Goal: Information Seeking & Learning: Learn about a topic

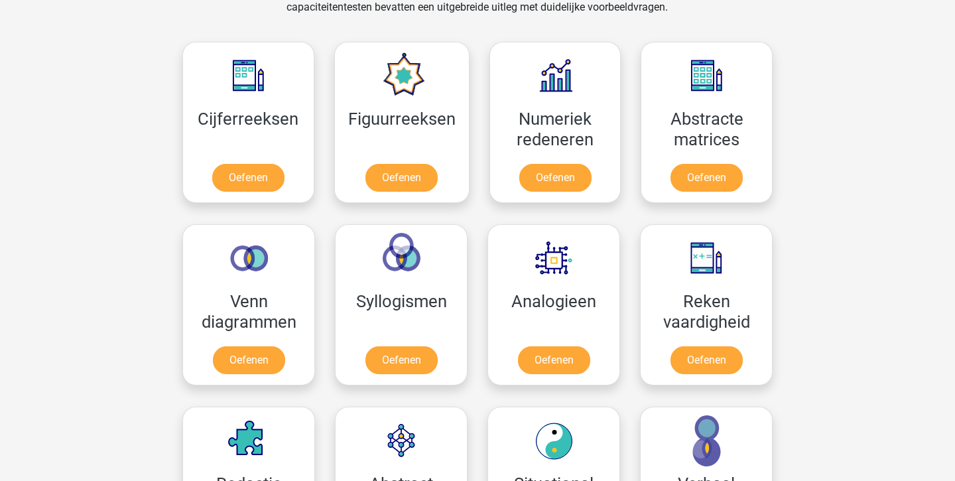
scroll to position [559, 0]
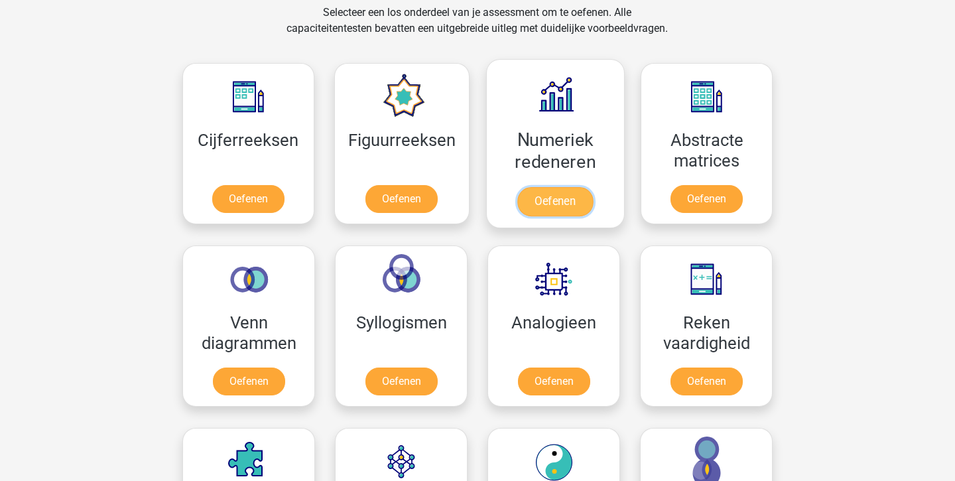
click at [546, 209] on link "Oefenen" at bounding box center [555, 201] width 76 height 29
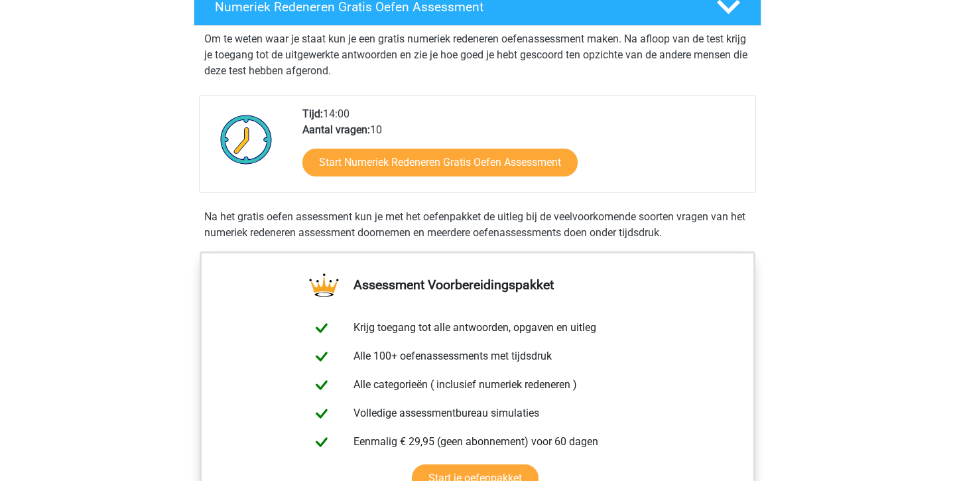
scroll to position [252, 0]
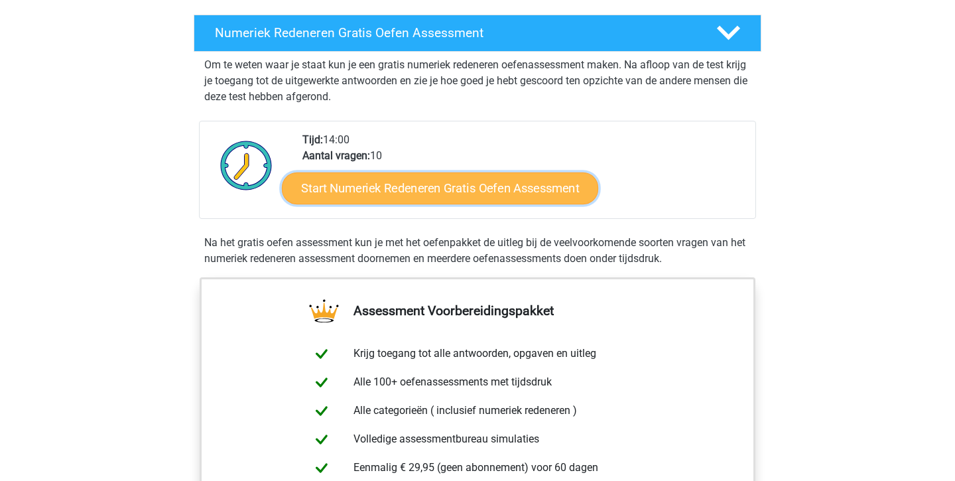
click at [544, 186] on link "Start Numeriek Redeneren Gratis Oefen Assessment" at bounding box center [440, 188] width 316 height 32
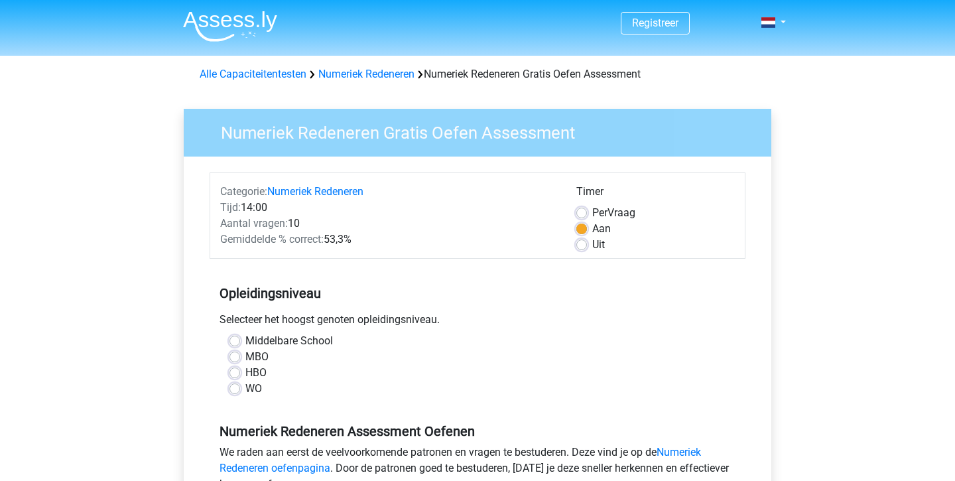
click at [245, 389] on label "WO" at bounding box center [253, 389] width 17 height 16
click at [237, 389] on input "WO" at bounding box center [234, 387] width 11 height 13
radio input "true"
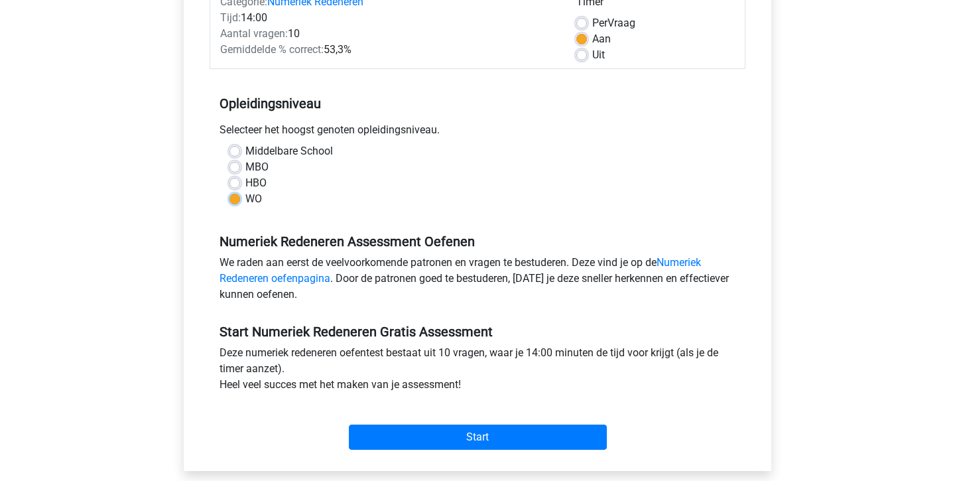
scroll to position [204, 0]
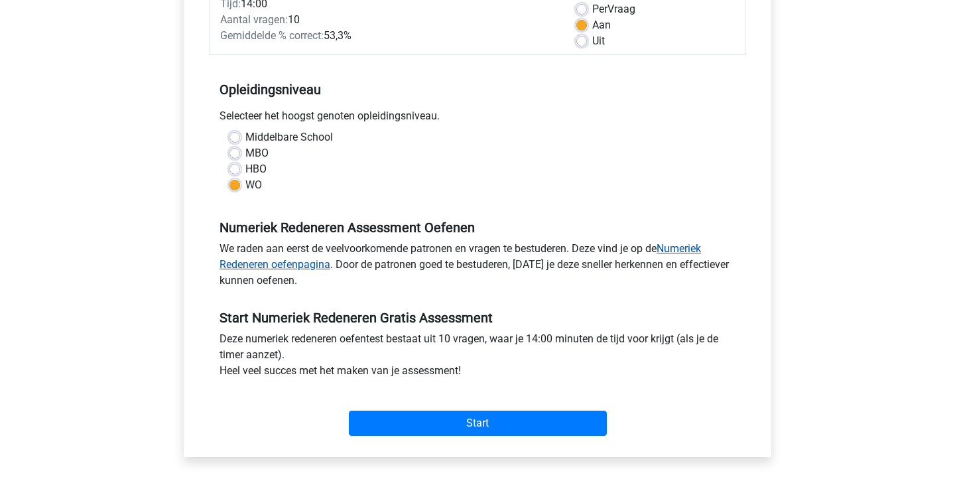
click at [685, 246] on link "Numeriek Redeneren oefenpagina" at bounding box center [459, 256] width 481 height 29
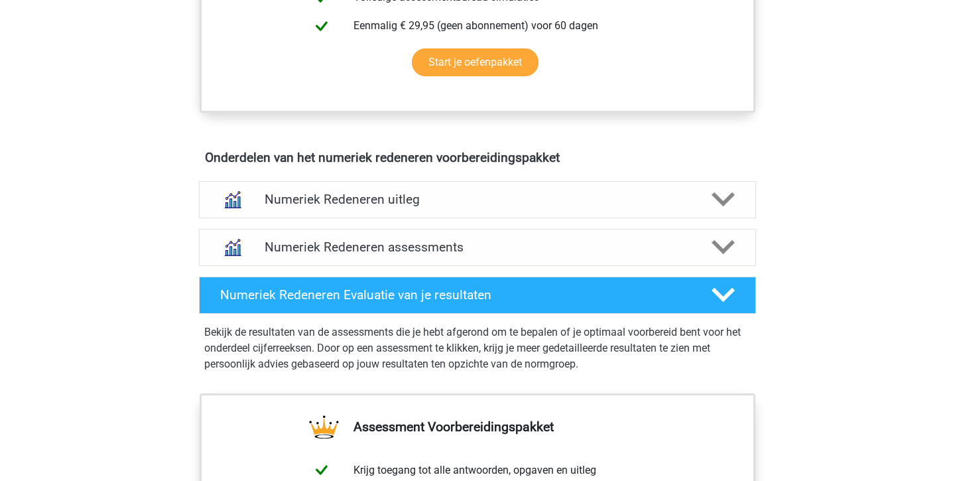
scroll to position [692, 0]
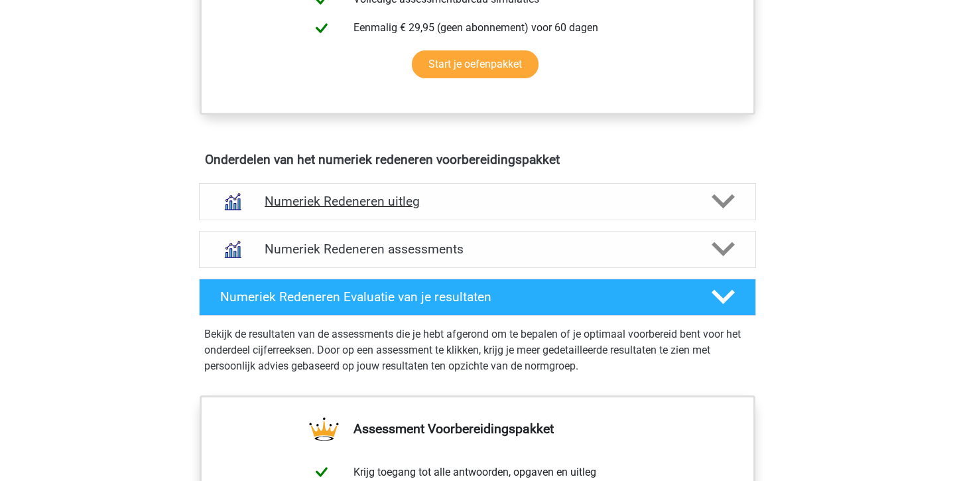
click at [725, 196] on icon at bounding box center [723, 201] width 23 height 23
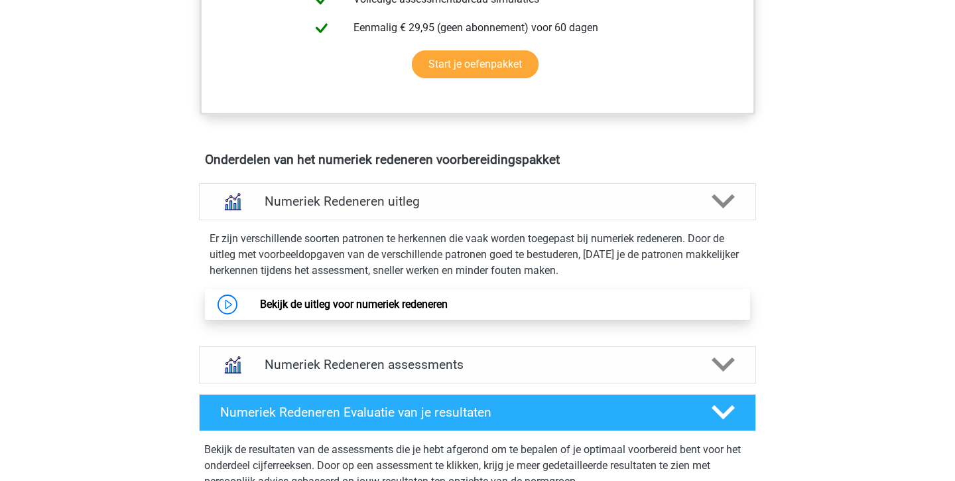
click at [448, 301] on link "Bekijk de uitleg voor numeriek redeneren" at bounding box center [354, 304] width 188 height 13
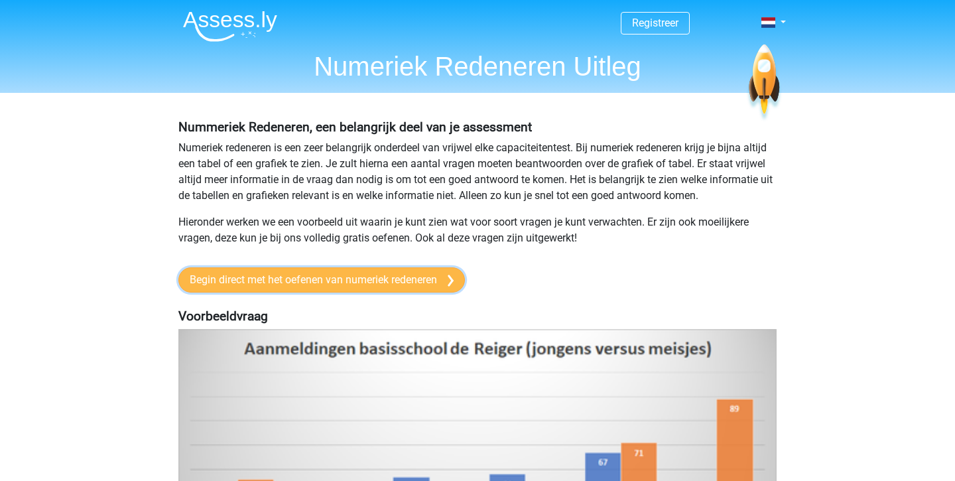
click at [282, 280] on link "Begin direct met het oefenen van numeriek redeneren" at bounding box center [321, 279] width 286 height 25
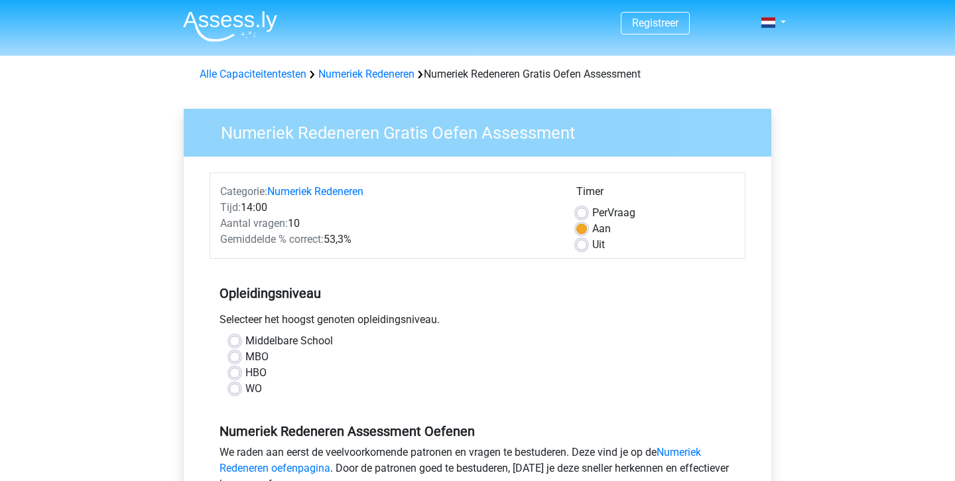
click at [245, 389] on label "WO" at bounding box center [253, 389] width 17 height 16
click at [239, 389] on input "WO" at bounding box center [234, 387] width 11 height 13
radio input "true"
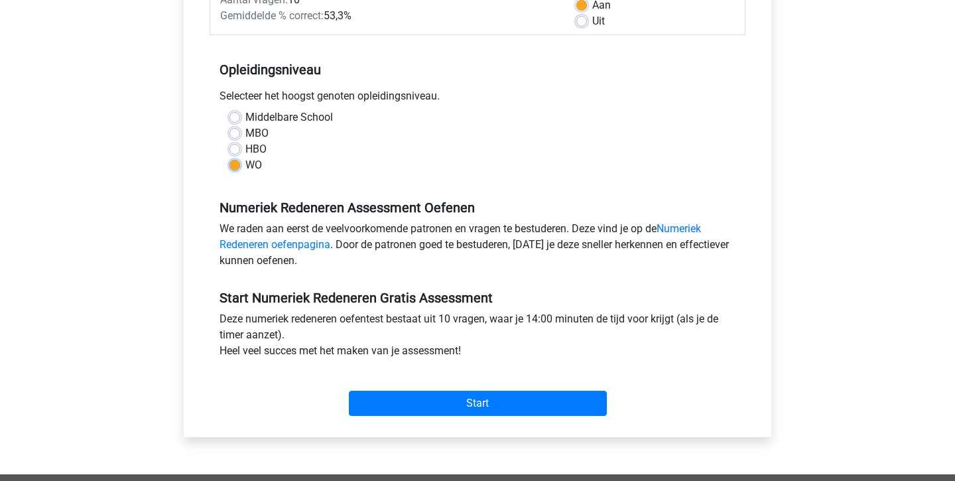
scroll to position [224, 0]
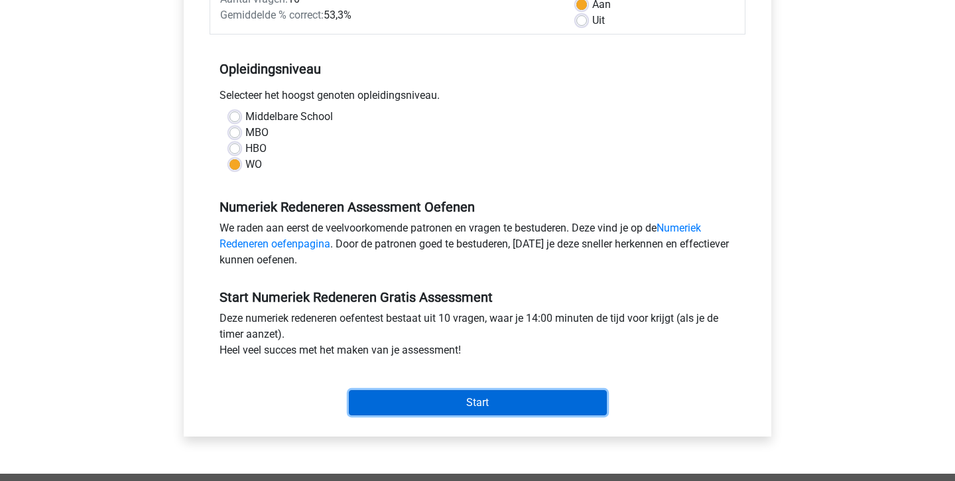
click at [432, 408] on input "Start" at bounding box center [478, 402] width 258 height 25
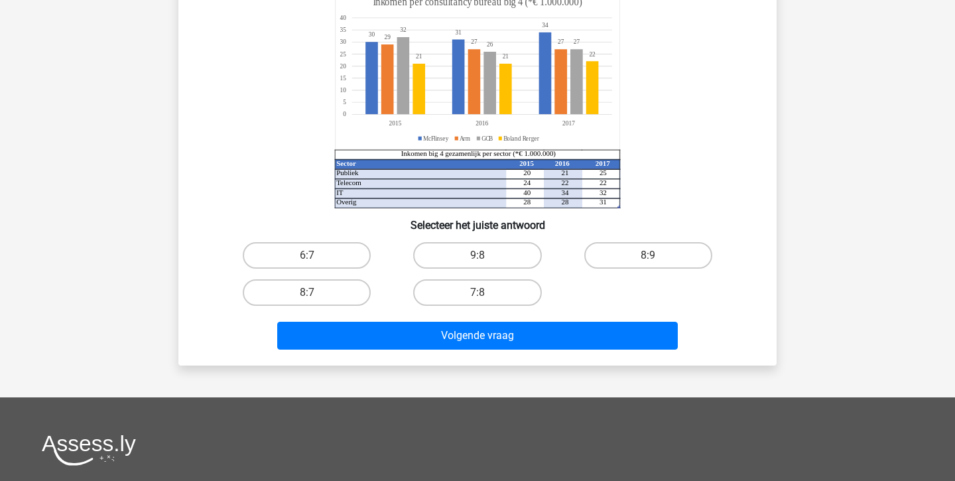
scroll to position [130, 0]
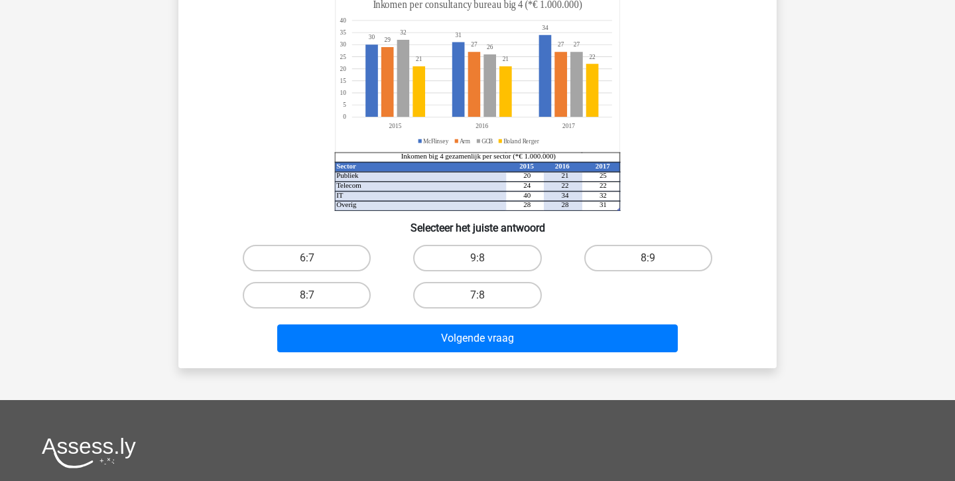
click at [483, 261] on input "9:8" at bounding box center [481, 262] width 9 height 9
radio input "true"
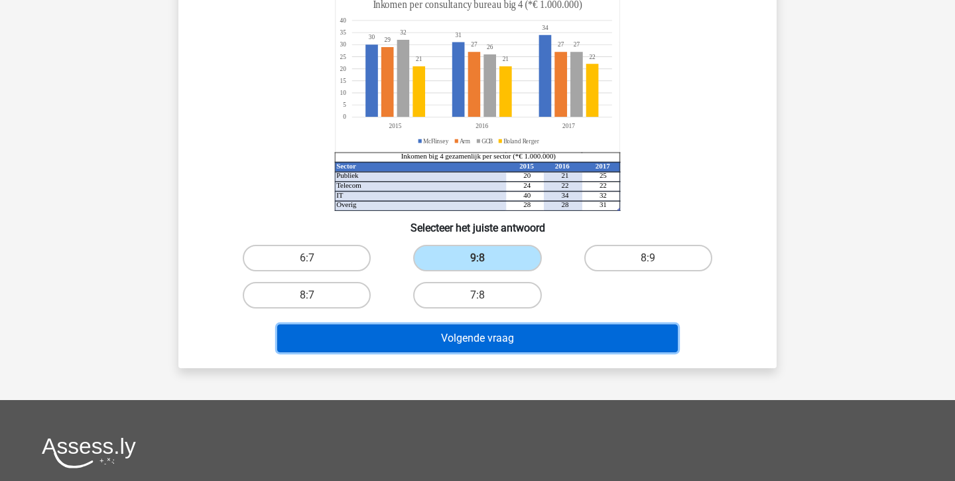
click at [508, 338] on button "Volgende vraag" at bounding box center [477, 338] width 401 height 28
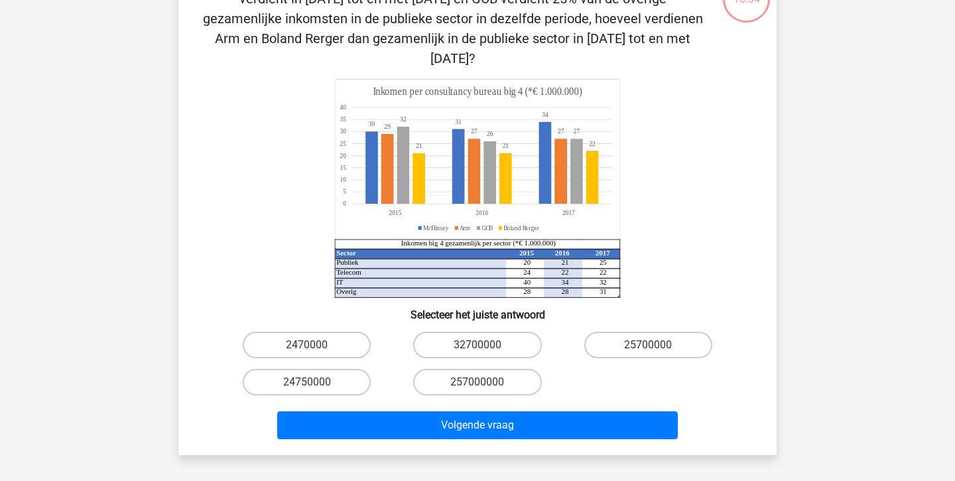
scroll to position [106, 0]
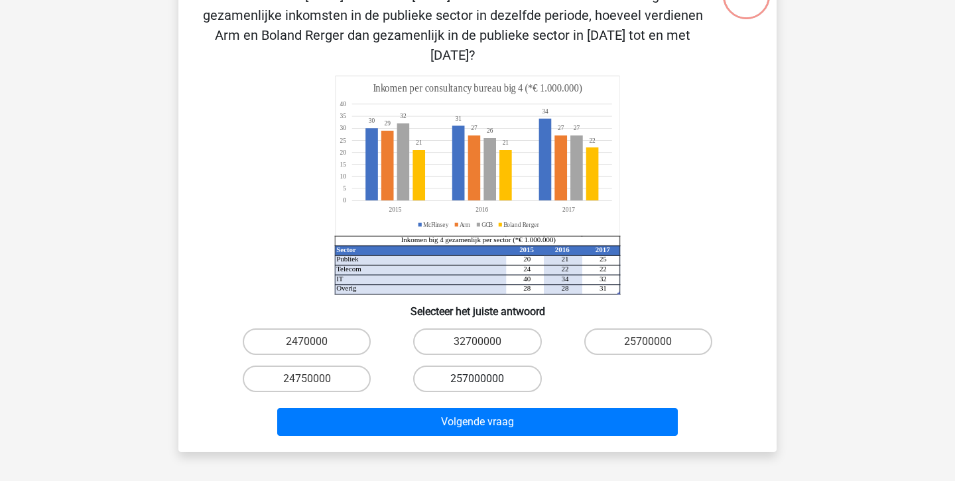
click at [528, 367] on label "257000000" at bounding box center [477, 378] width 128 height 27
click at [486, 379] on input "257000000" at bounding box center [481, 383] width 9 height 9
radio input "true"
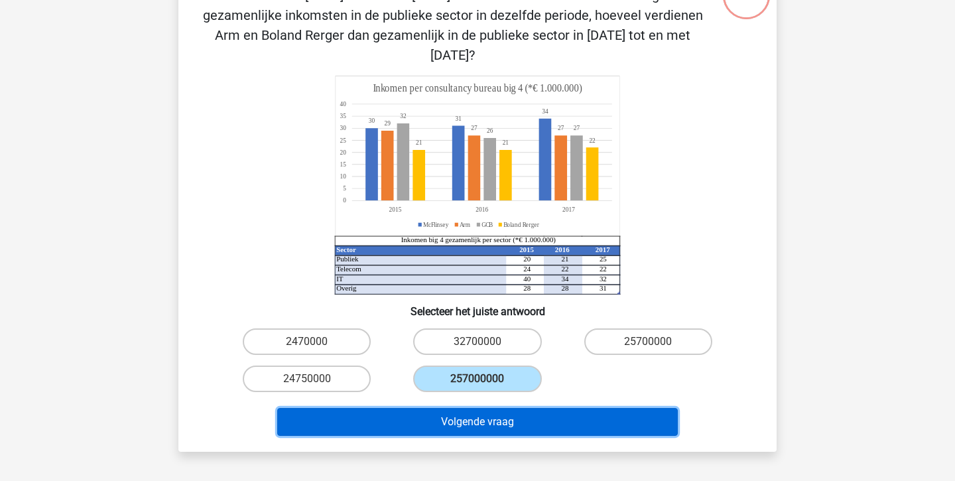
click at [550, 408] on button "Volgende vraag" at bounding box center [477, 422] width 401 height 28
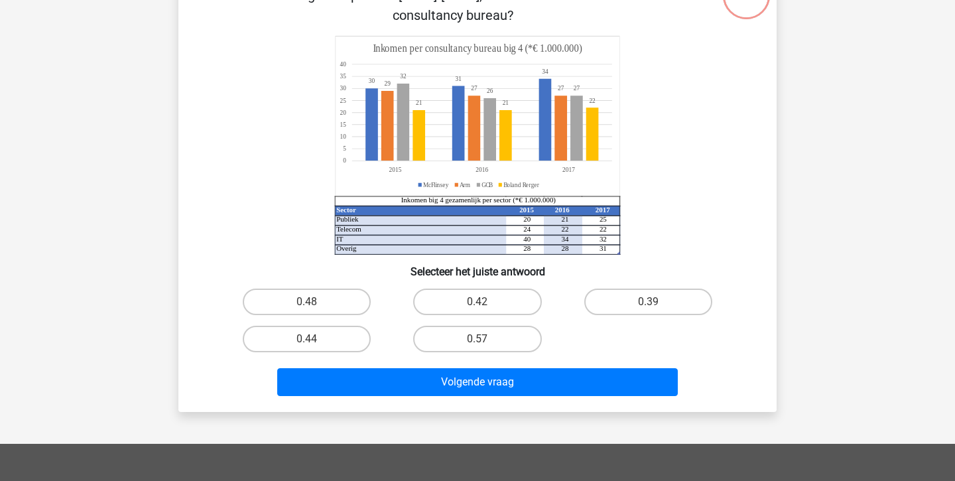
scroll to position [61, 0]
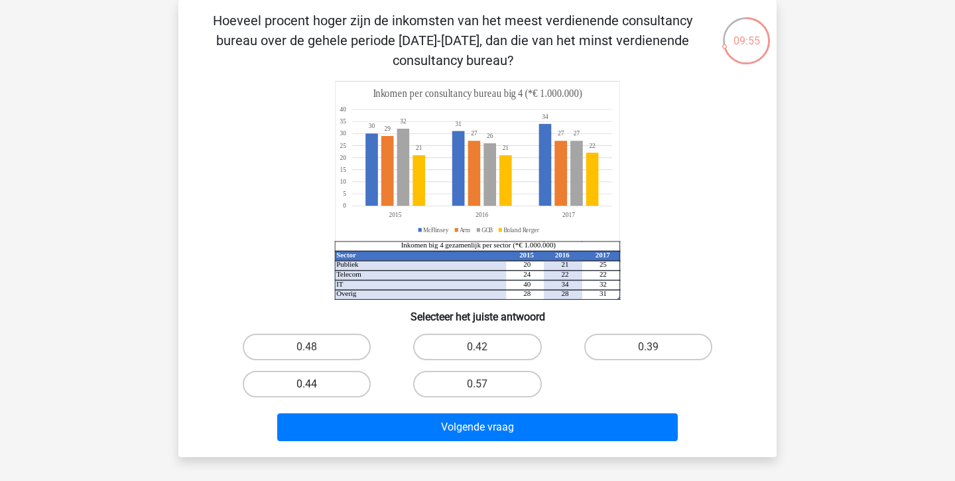
click at [361, 373] on label "0.44" at bounding box center [307, 384] width 128 height 27
click at [316, 384] on input "0.44" at bounding box center [311, 388] width 9 height 9
radio input "true"
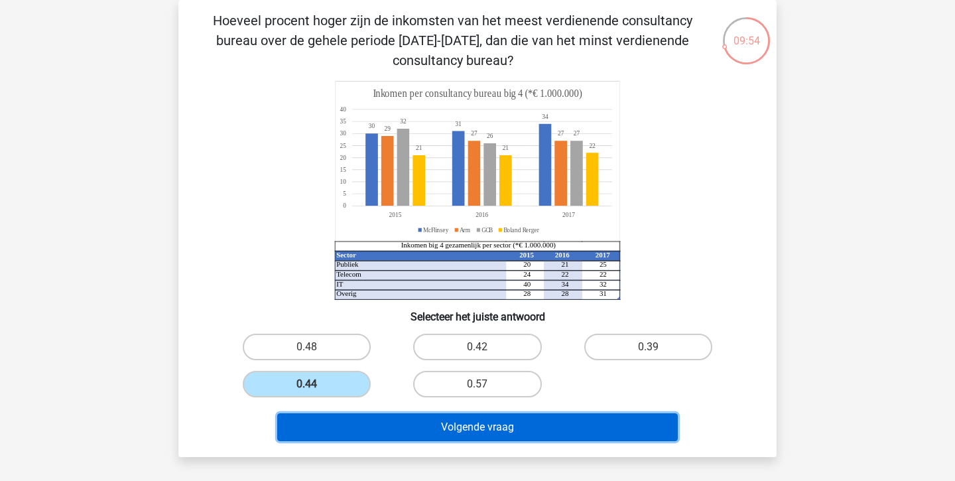
click at [433, 436] on button "Volgende vraag" at bounding box center [477, 427] width 401 height 28
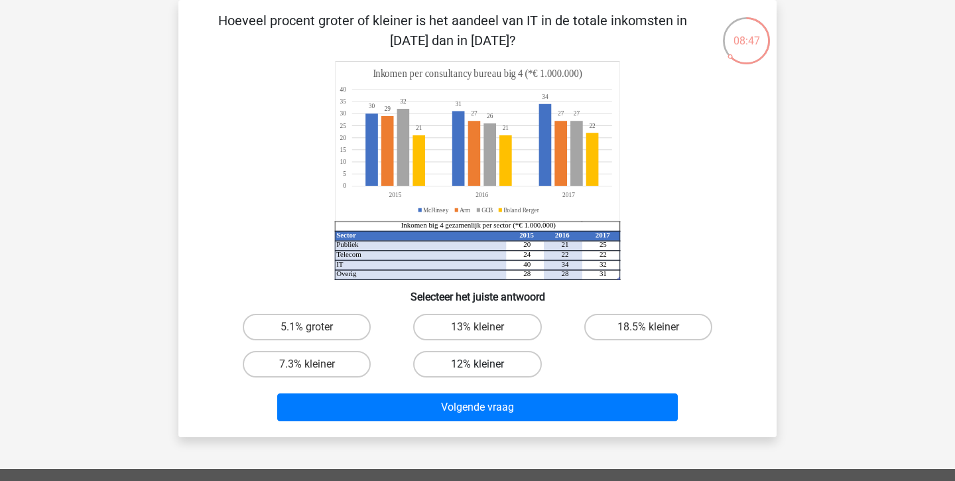
click at [491, 374] on label "12% kleiner" at bounding box center [477, 364] width 128 height 27
click at [486, 373] on input "12% kleiner" at bounding box center [481, 368] width 9 height 9
radio input "true"
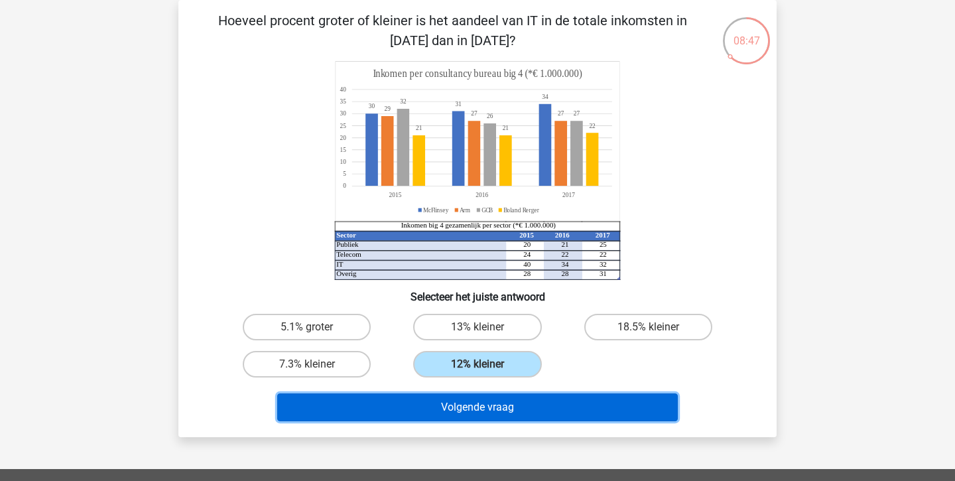
click at [507, 408] on button "Volgende vraag" at bounding box center [477, 407] width 401 height 28
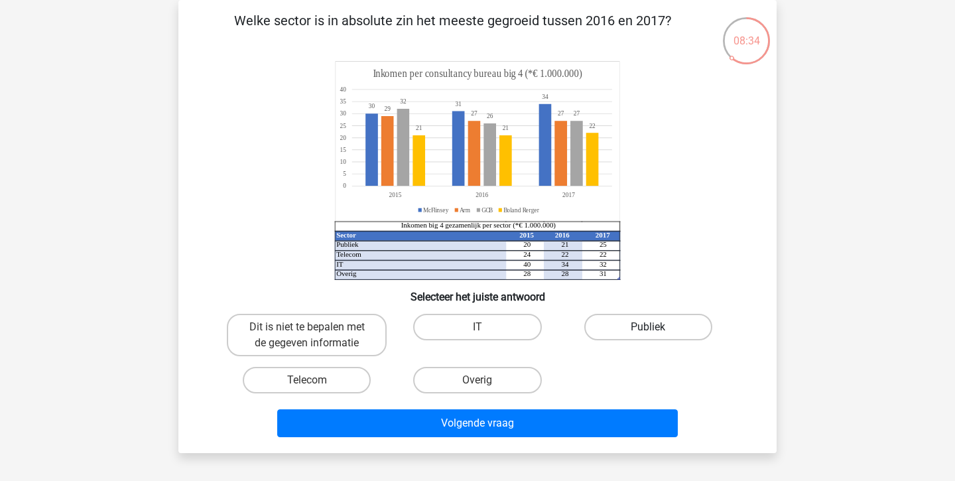
click at [615, 338] on label "Publiek" at bounding box center [648, 327] width 128 height 27
click at [648, 336] on input "Publiek" at bounding box center [652, 331] width 9 height 9
radio input "true"
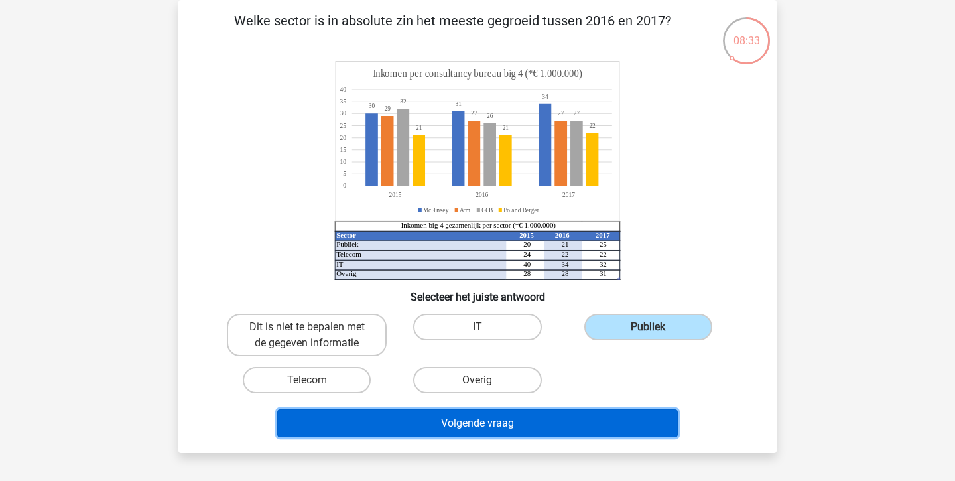
click at [610, 424] on button "Volgende vraag" at bounding box center [477, 423] width 401 height 28
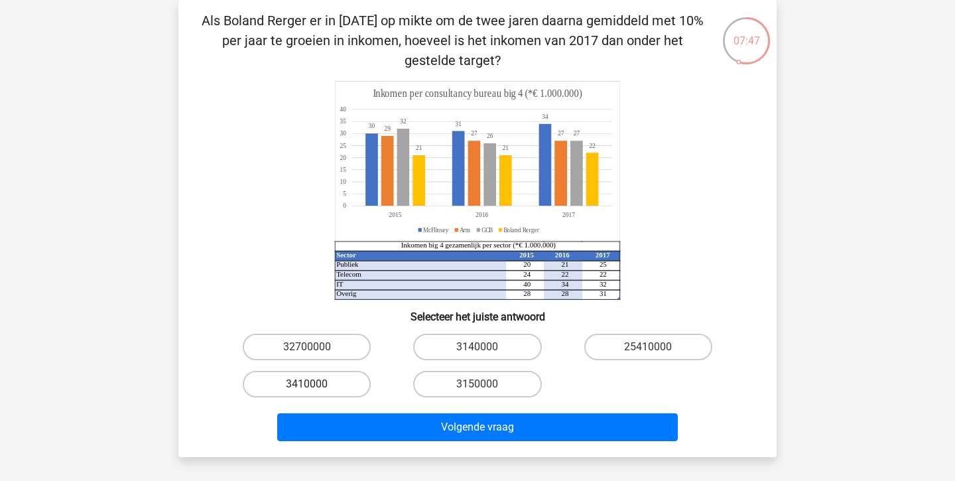
click at [330, 387] on label "3410000" at bounding box center [307, 384] width 128 height 27
click at [316, 387] on input "3410000" at bounding box center [311, 388] width 9 height 9
radio input "true"
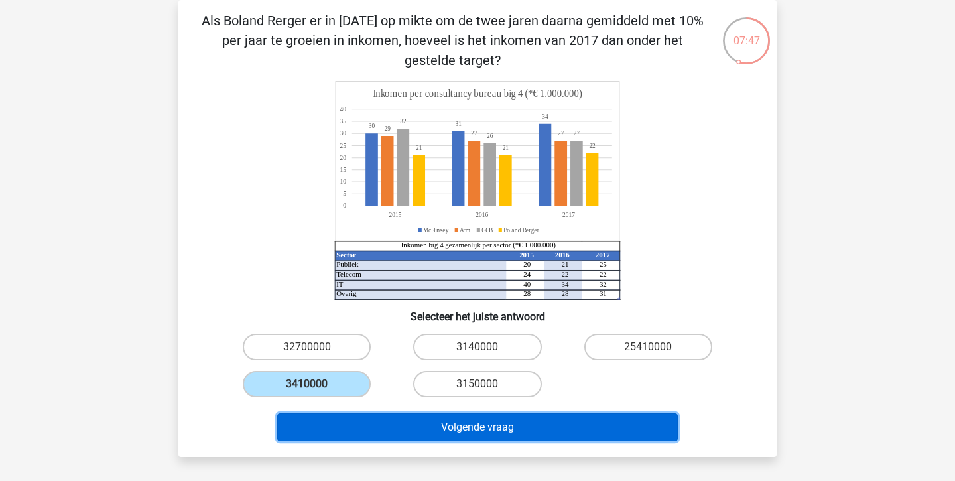
click at [391, 426] on button "Volgende vraag" at bounding box center [477, 427] width 401 height 28
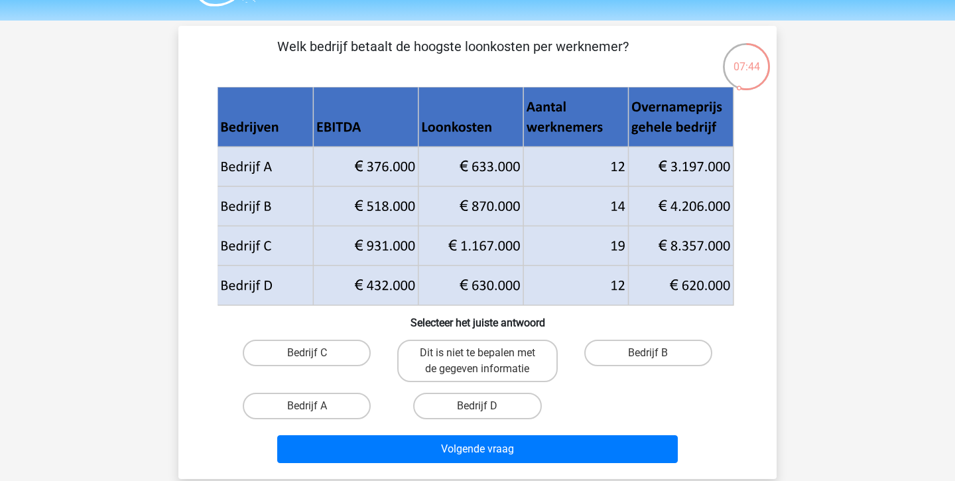
scroll to position [54, 0]
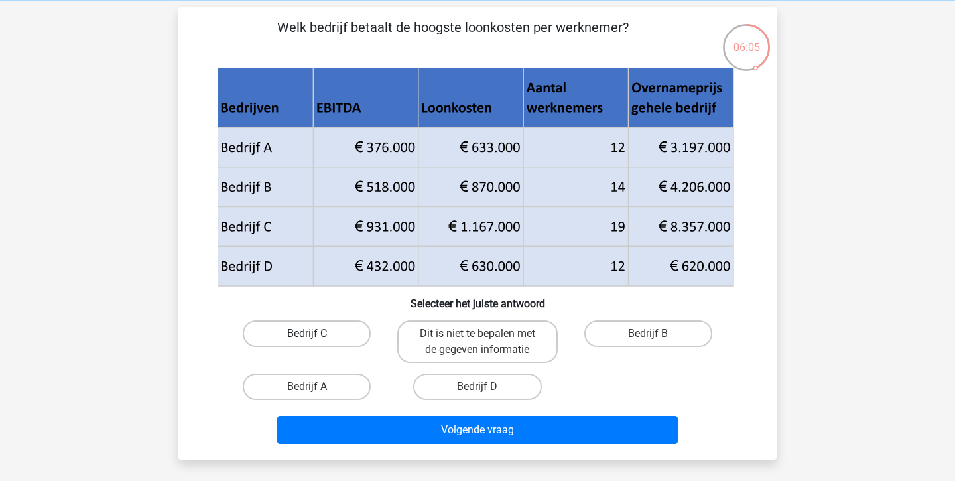
click at [347, 336] on label "Bedrijf C" at bounding box center [307, 333] width 128 height 27
click at [316, 336] on input "Bedrijf C" at bounding box center [311, 338] width 9 height 9
radio input "true"
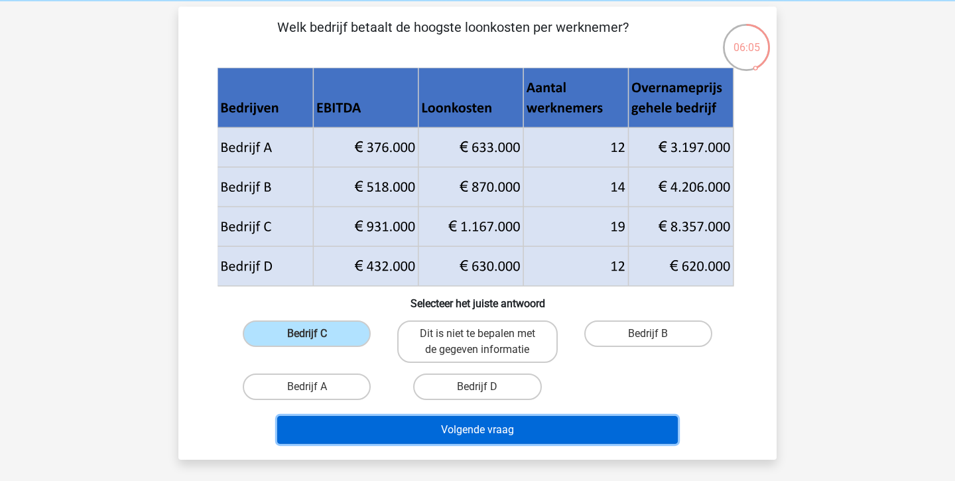
click at [403, 418] on button "Volgende vraag" at bounding box center [477, 430] width 401 height 28
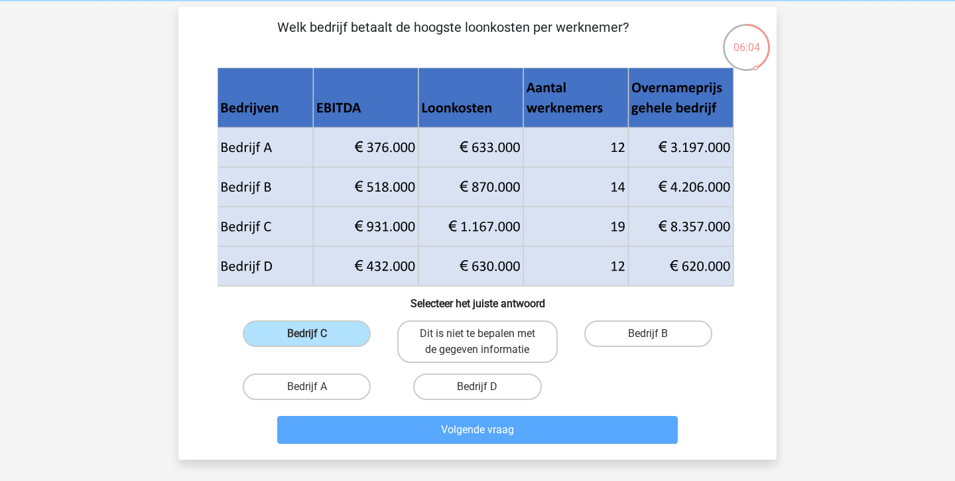
scroll to position [61, 0]
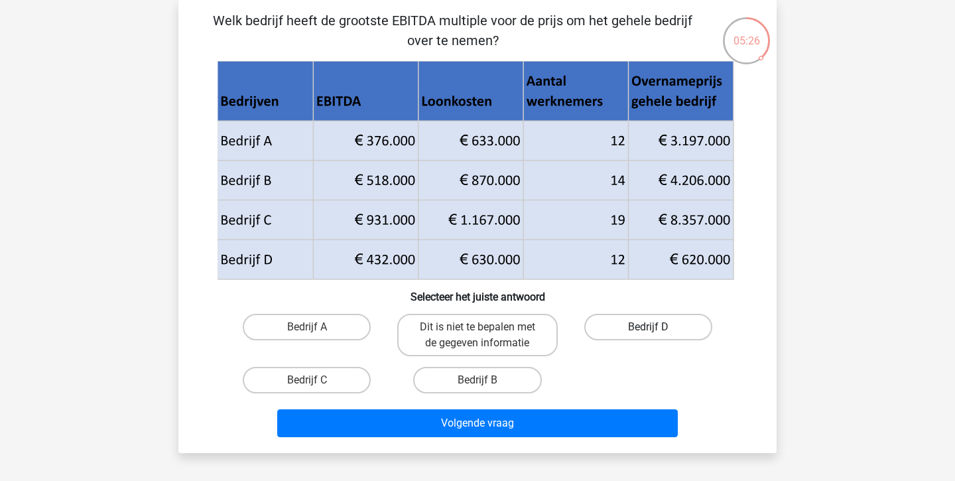
click at [605, 315] on label "Bedrijf D" at bounding box center [648, 327] width 128 height 27
click at [648, 327] on input "Bedrijf D" at bounding box center [652, 331] width 9 height 9
radio input "true"
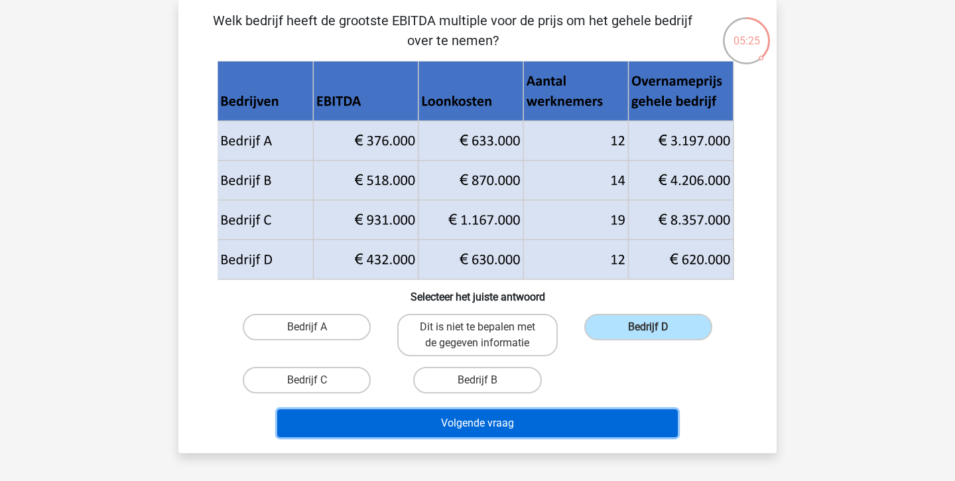
click at [600, 432] on button "Volgende vraag" at bounding box center [477, 423] width 401 height 28
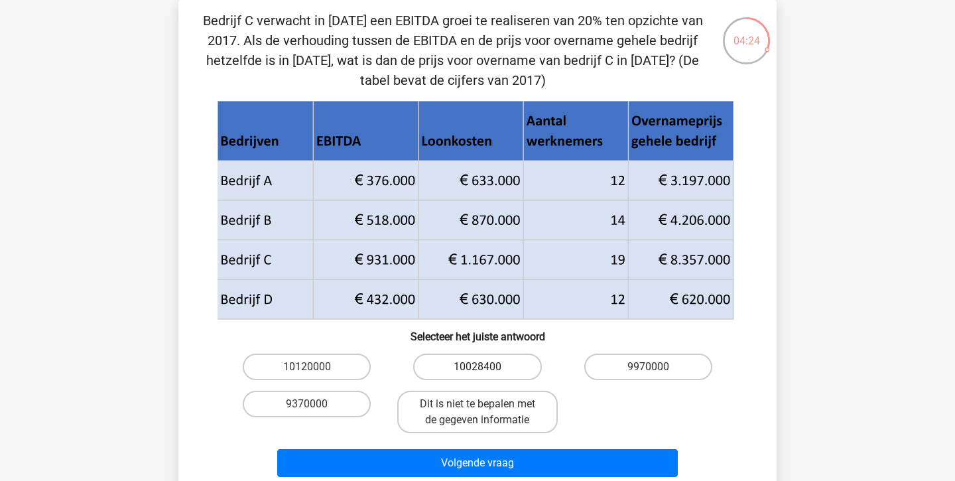
click at [499, 363] on label "10028400" at bounding box center [477, 366] width 128 height 27
click at [486, 367] on input "10028400" at bounding box center [481, 371] width 9 height 9
radio input "true"
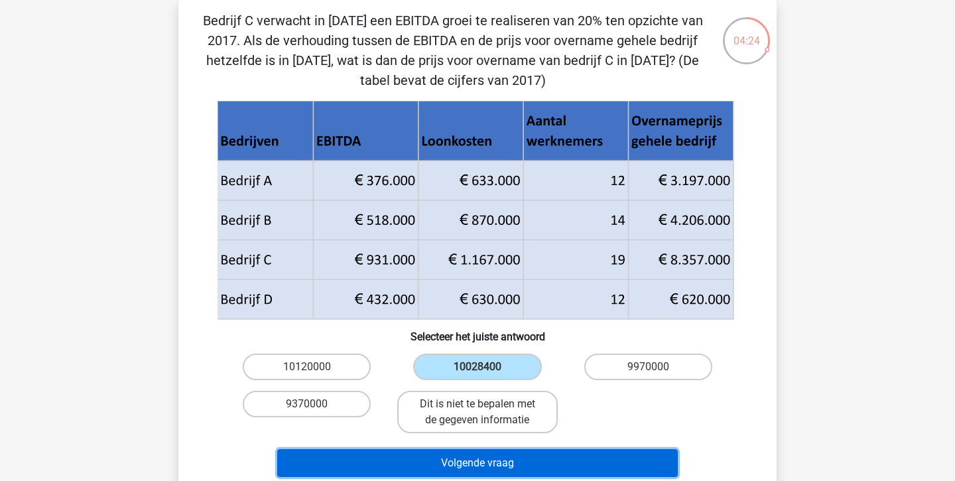
click at [559, 452] on button "Volgende vraag" at bounding box center [477, 463] width 401 height 28
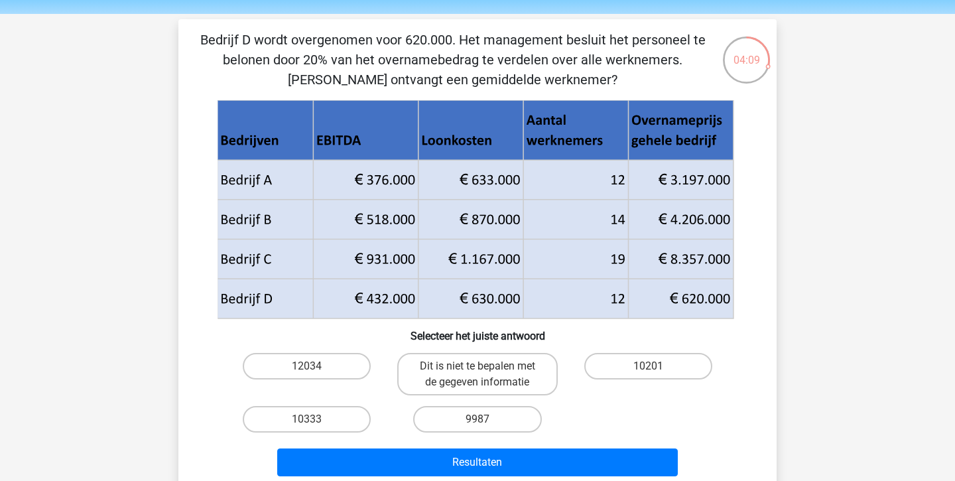
scroll to position [45, 0]
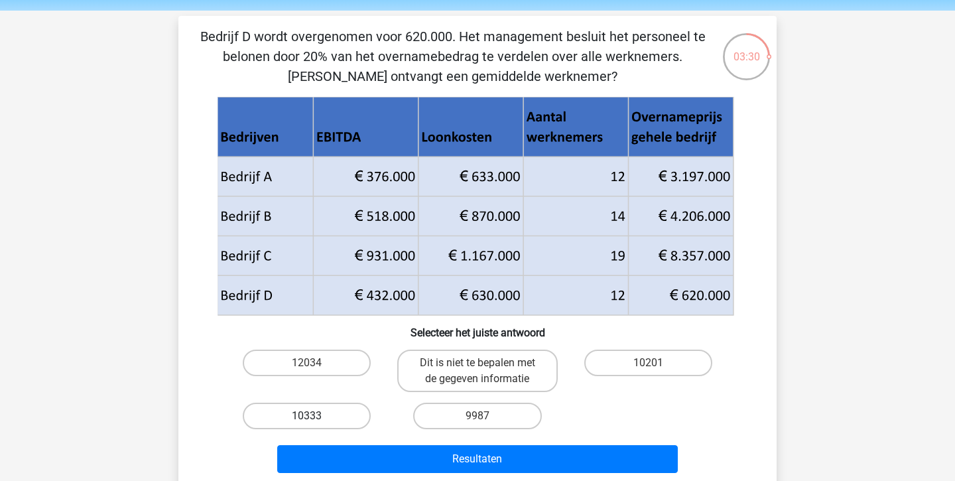
click at [327, 418] on label "10333" at bounding box center [307, 416] width 128 height 27
click at [316, 418] on input "10333" at bounding box center [311, 420] width 9 height 9
radio input "true"
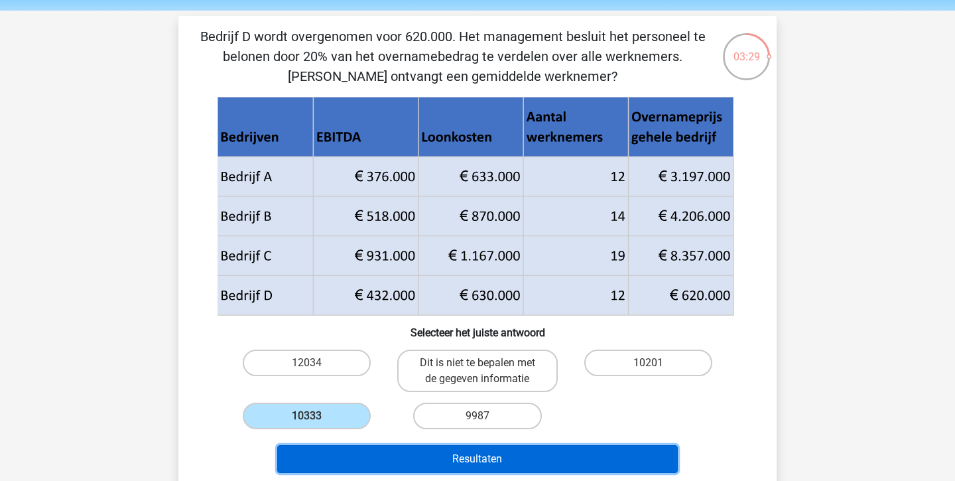
click at [368, 458] on button "Resultaten" at bounding box center [477, 459] width 401 height 28
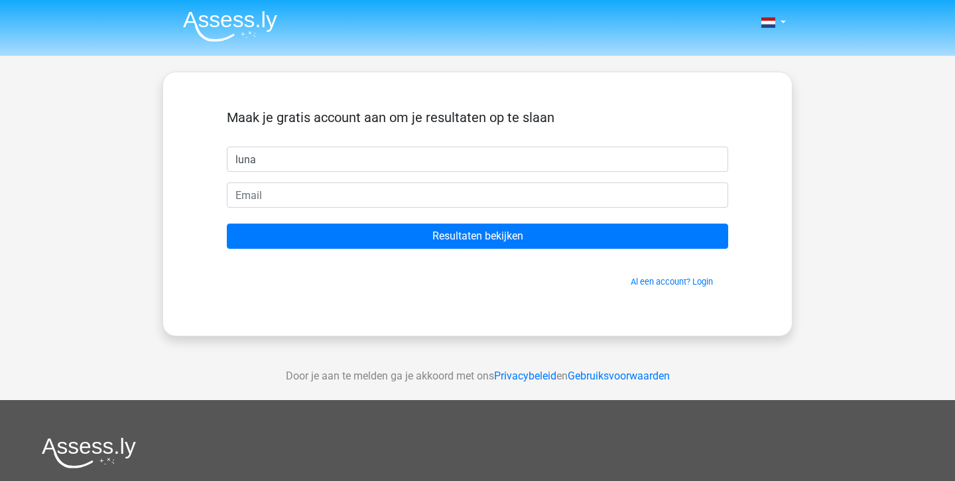
type input "luna"
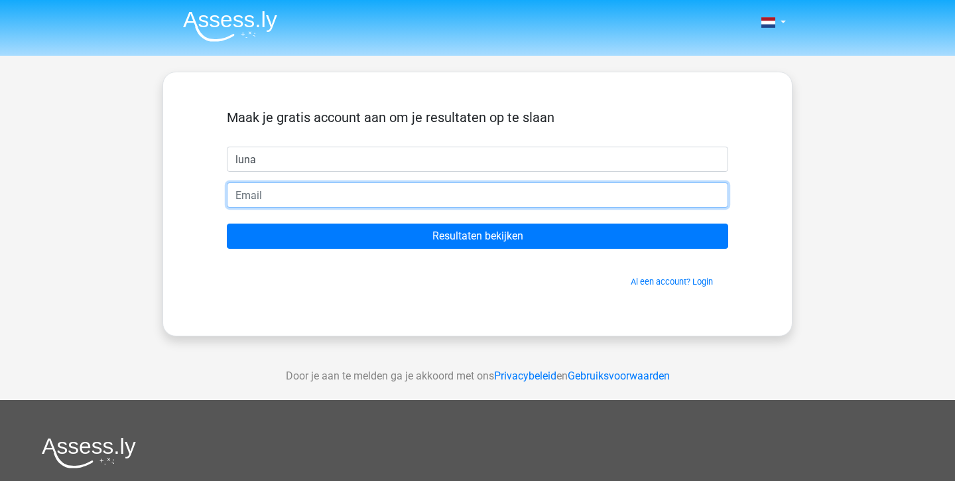
click at [270, 196] on input "email" at bounding box center [477, 194] width 501 height 25
type input "[EMAIL_ADDRESS][DOMAIN_NAME]"
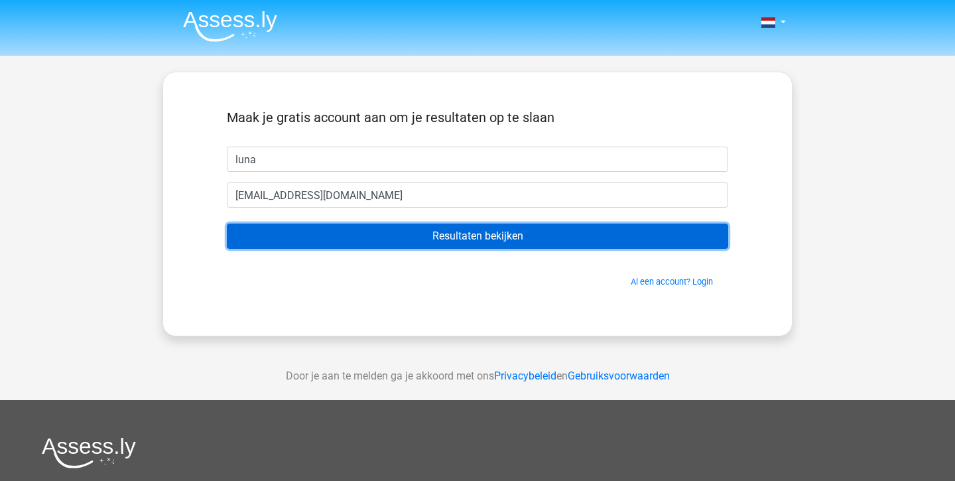
click at [391, 223] on input "Resultaten bekijken" at bounding box center [477, 235] width 501 height 25
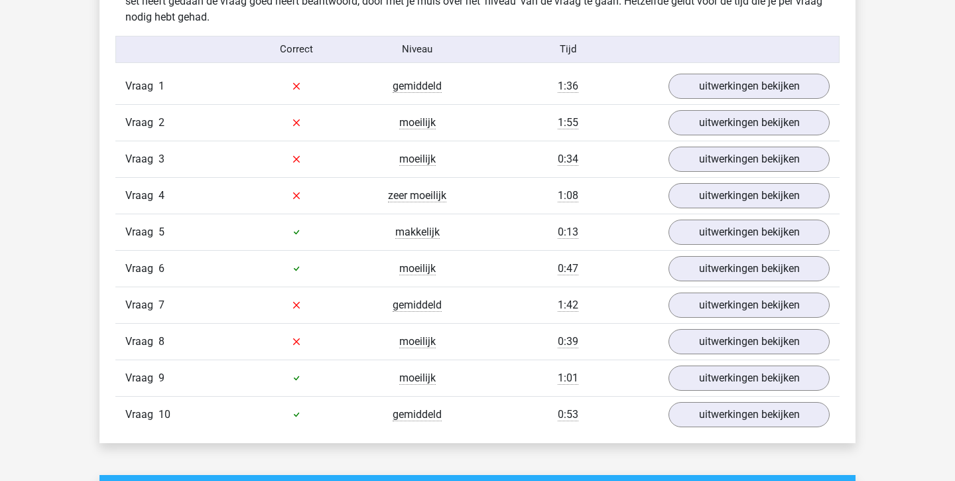
scroll to position [1077, 0]
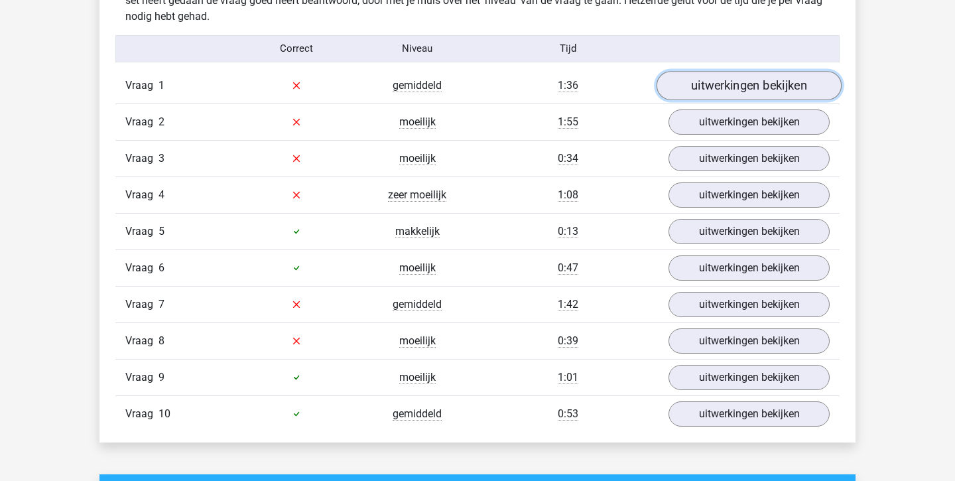
click at [718, 86] on link "uitwerkingen bekijken" at bounding box center [748, 85] width 185 height 29
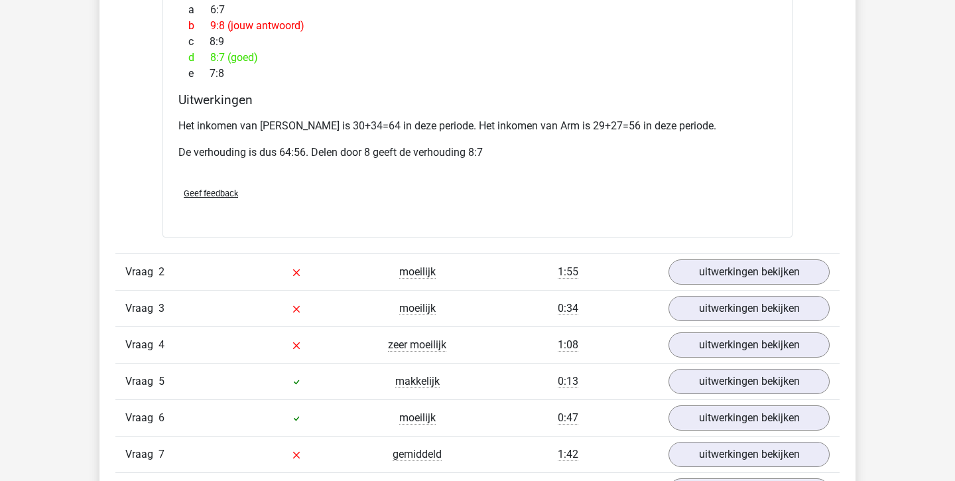
scroll to position [1478, 0]
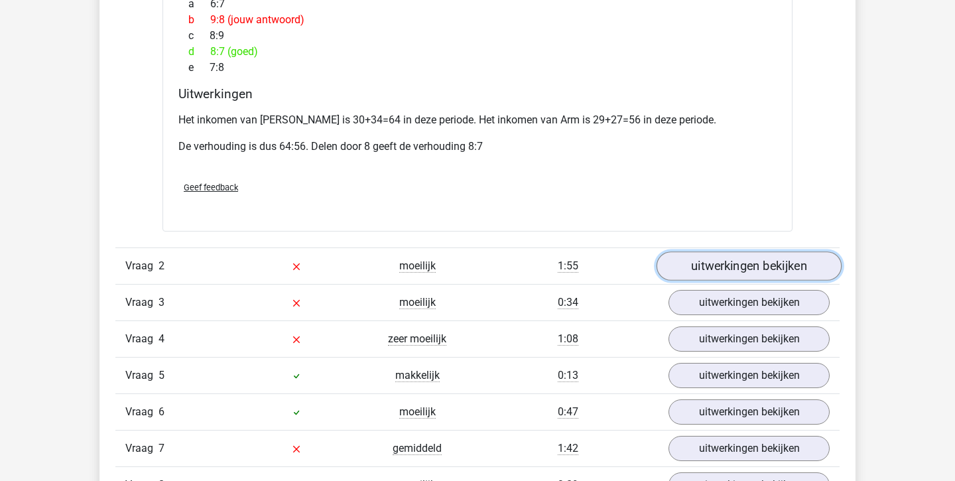
click at [790, 251] on link "uitwerkingen bekijken" at bounding box center [748, 265] width 185 height 29
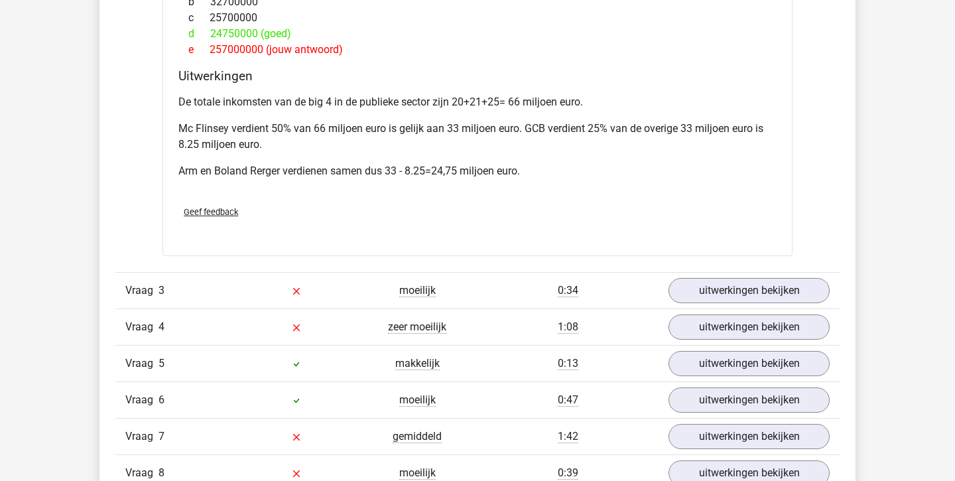
scroll to position [2100, 0]
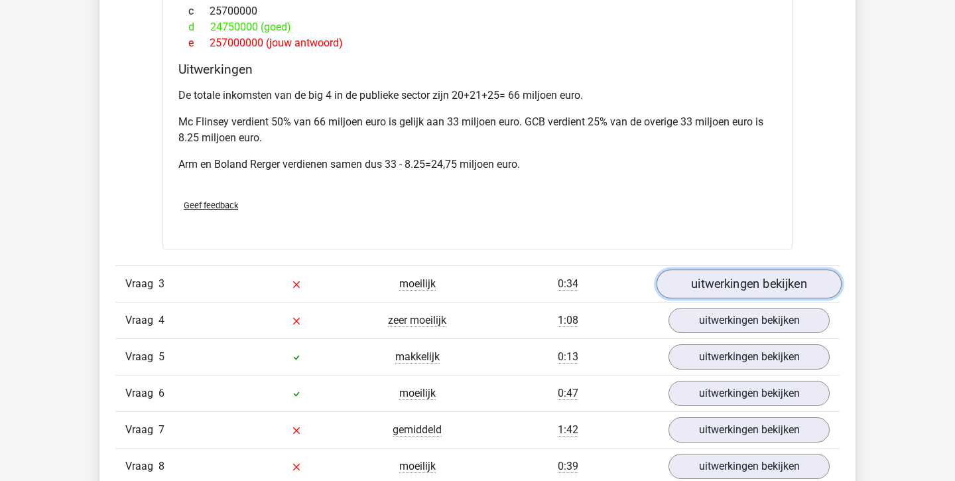
click at [789, 280] on link "uitwerkingen bekijken" at bounding box center [748, 283] width 185 height 29
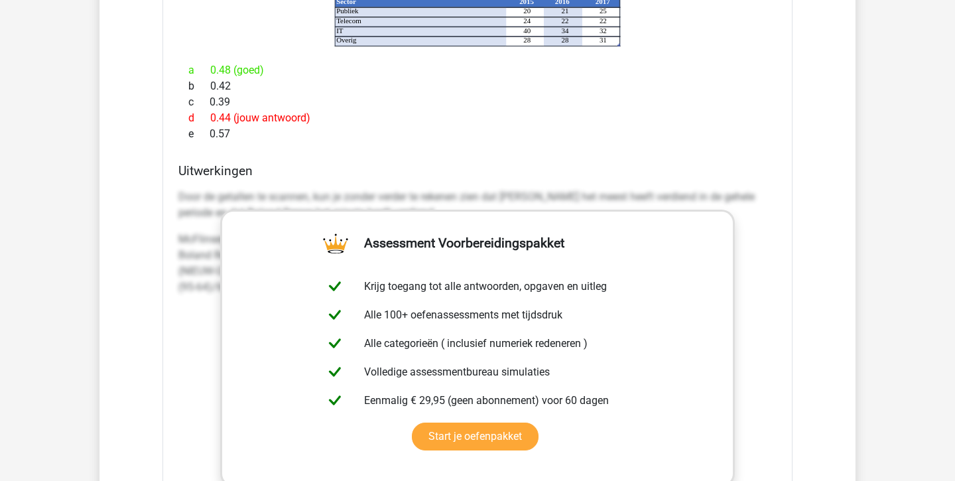
scroll to position [2792, 0]
